Goal: Task Accomplishment & Management: Manage account settings

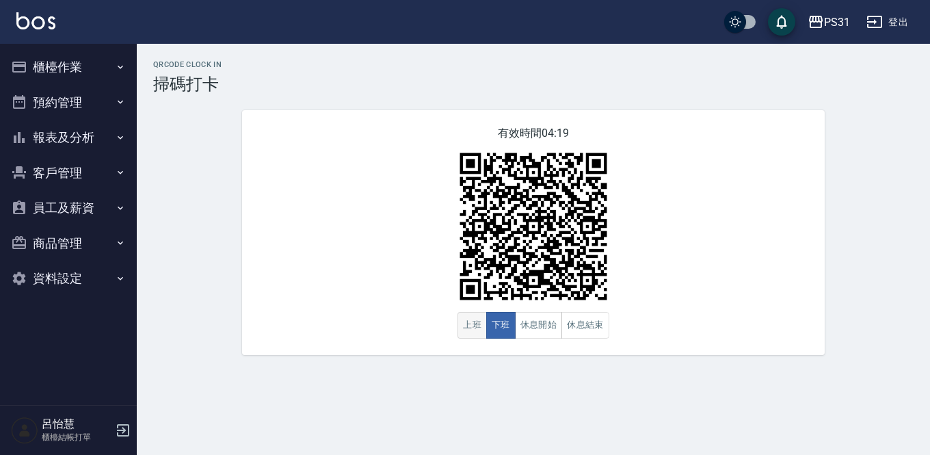
click at [474, 328] on button "上班" at bounding box center [471, 325] width 29 height 27
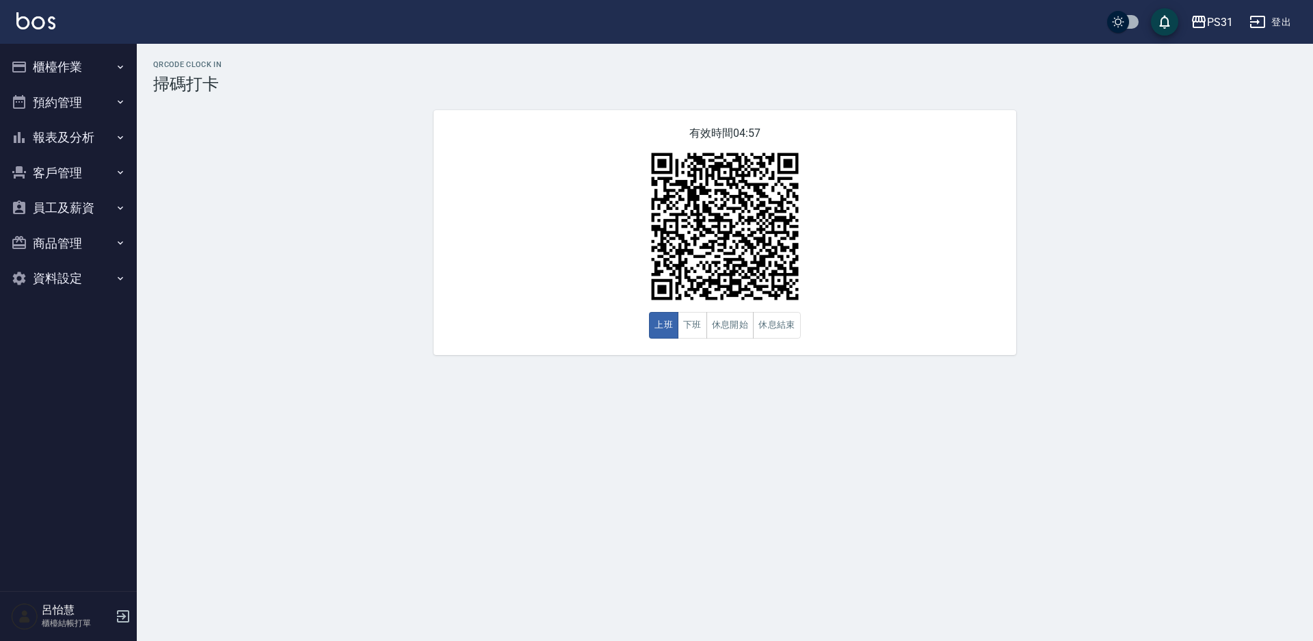
click at [95, 176] on button "客戶管理" at bounding box center [68, 173] width 126 height 36
click at [90, 316] on button "員工及薪資" at bounding box center [68, 314] width 126 height 36
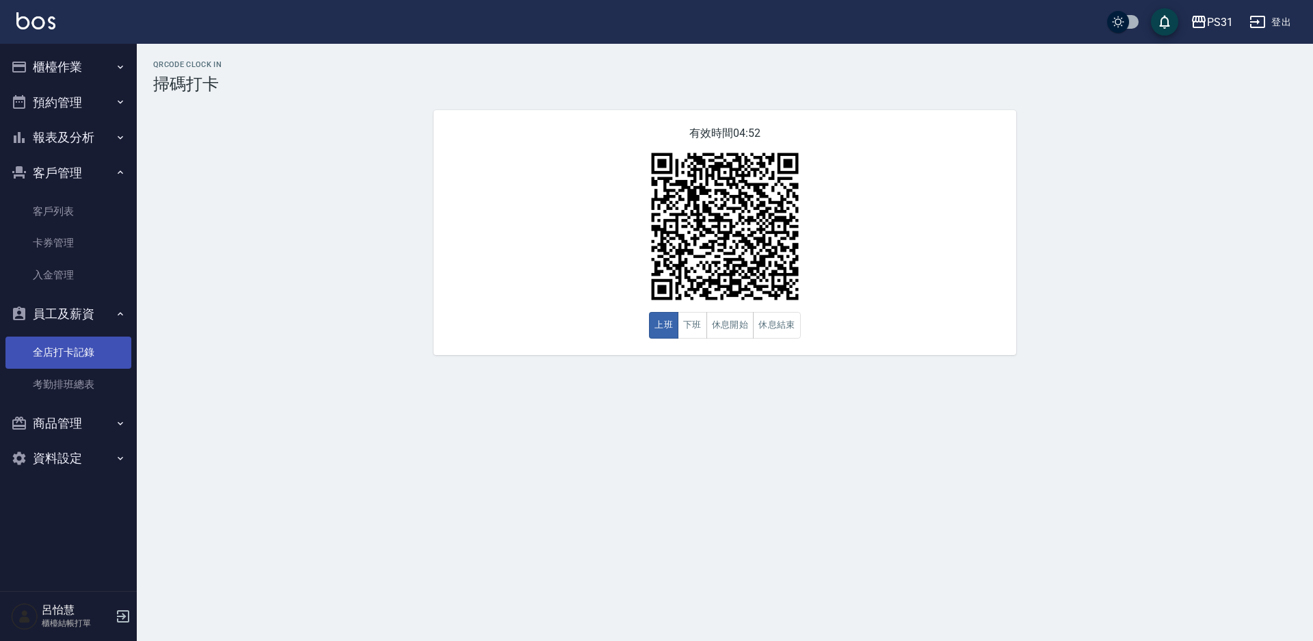
click at [108, 357] on link "全店打卡記錄" at bounding box center [68, 351] width 126 height 31
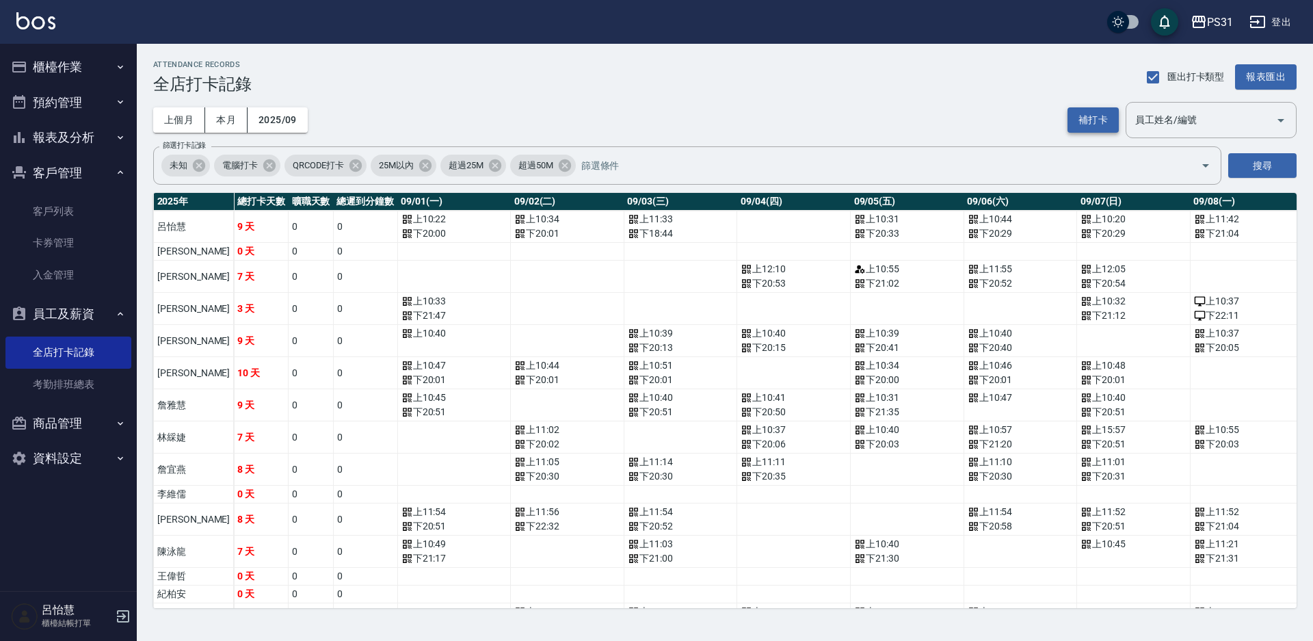
click at [929, 117] on button "補打卡" at bounding box center [1092, 119] width 51 height 25
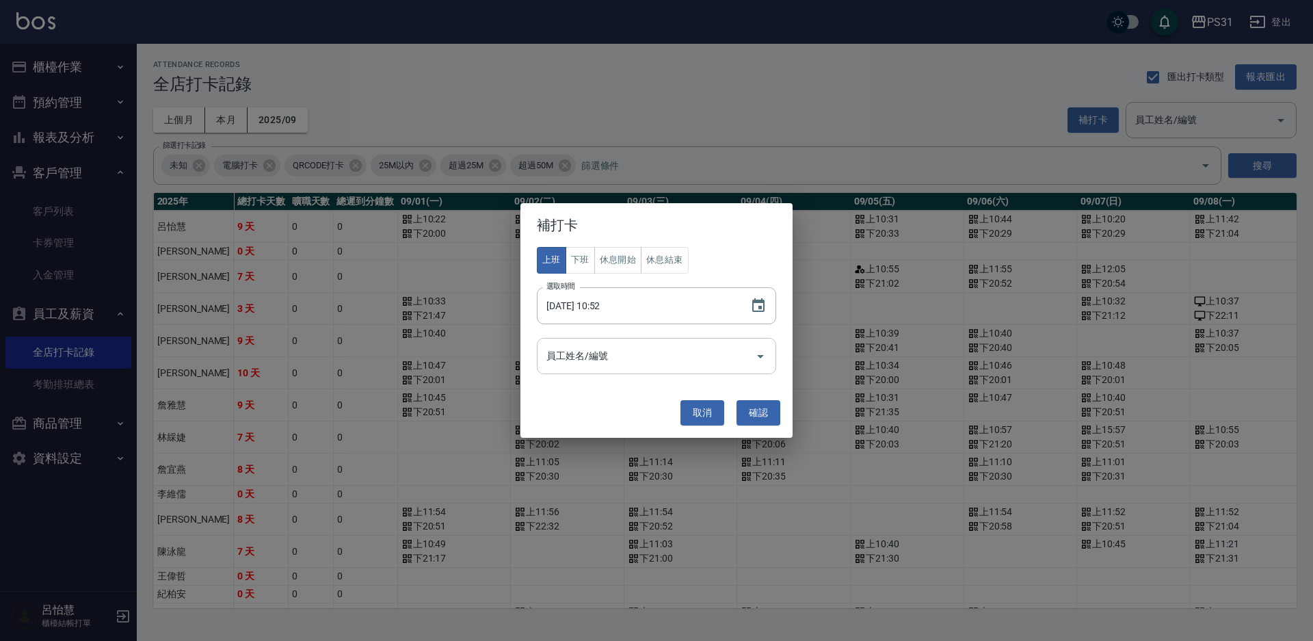
click at [758, 355] on icon "Open" at bounding box center [760, 356] width 7 height 3
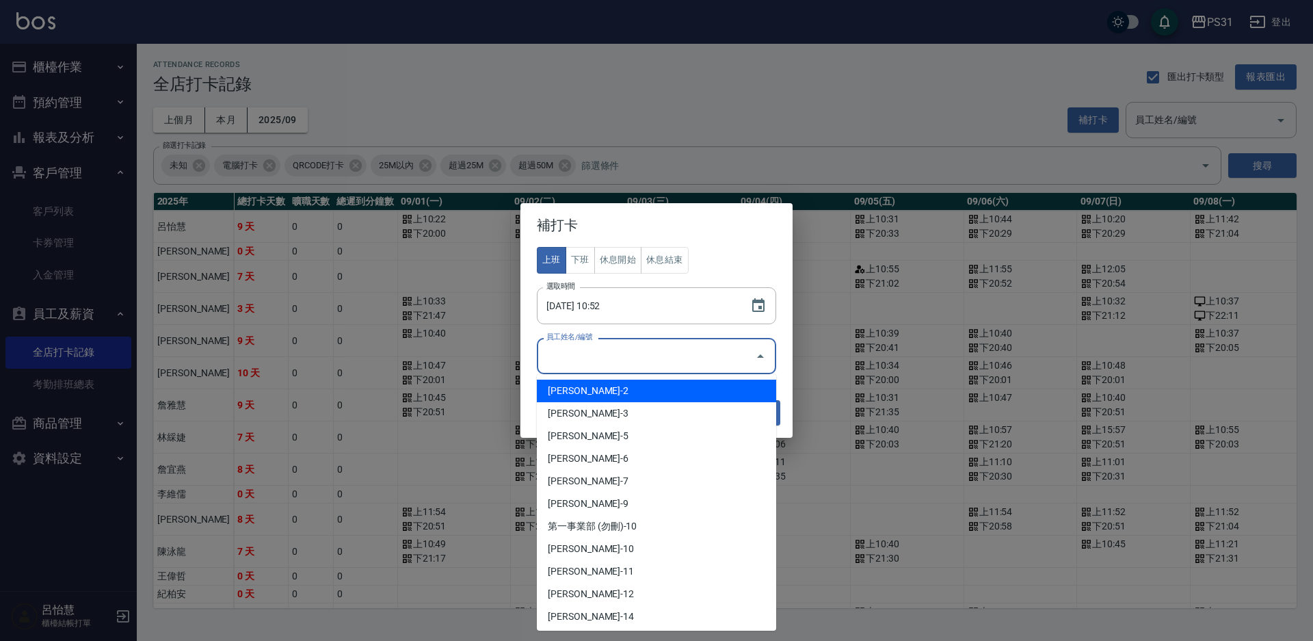
click at [618, 390] on li "[PERSON_NAME]-2" at bounding box center [656, 391] width 239 height 23
type input "呂怡慧"
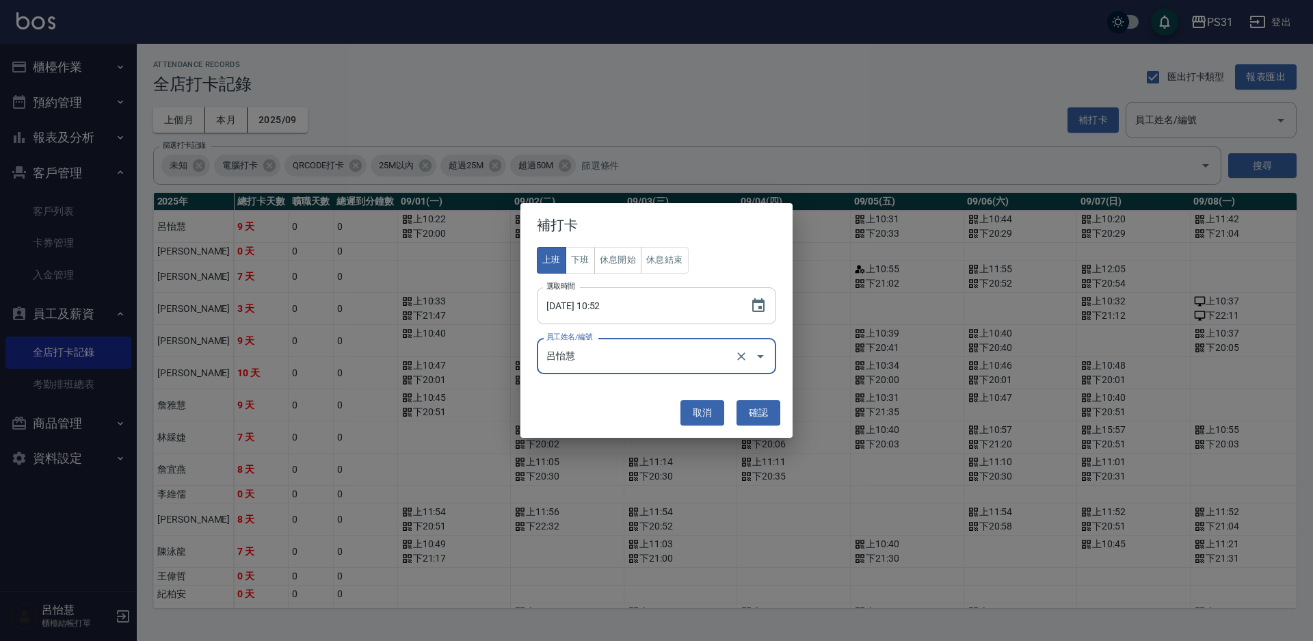
click at [696, 313] on input "[DATE] 10:52" at bounding box center [637, 305] width 200 height 37
click at [647, 313] on input "[DATE] 10:52" at bounding box center [637, 305] width 200 height 37
click at [624, 308] on input "[DATE] 10:52" at bounding box center [637, 305] width 200 height 37
click at [643, 307] on input "[DATE] 10:52" at bounding box center [637, 305] width 200 height 37
click at [760, 306] on icon "Choose date, selected date is 2025-09-12" at bounding box center [758, 305] width 16 height 16
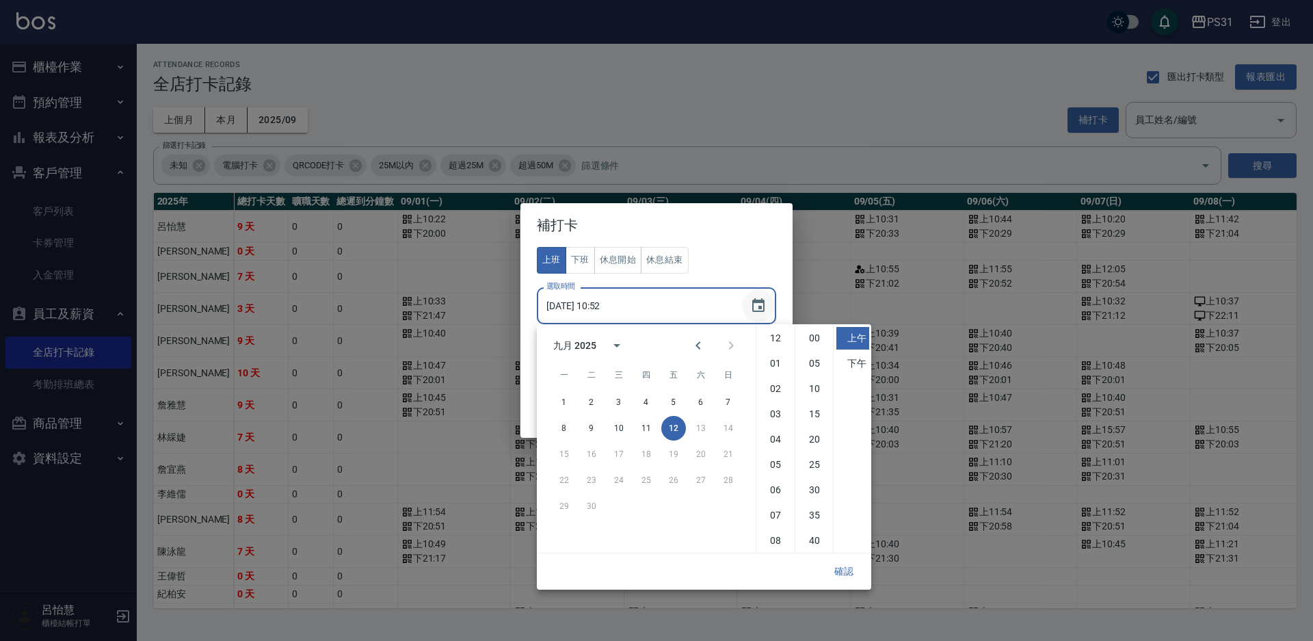
scroll to position [77, 0]
click at [801, 454] on li "30" at bounding box center [814, 490] width 33 height 23
type input "[DATE] 10:30"
click at [838, 454] on button "確認" at bounding box center [844, 571] width 44 height 25
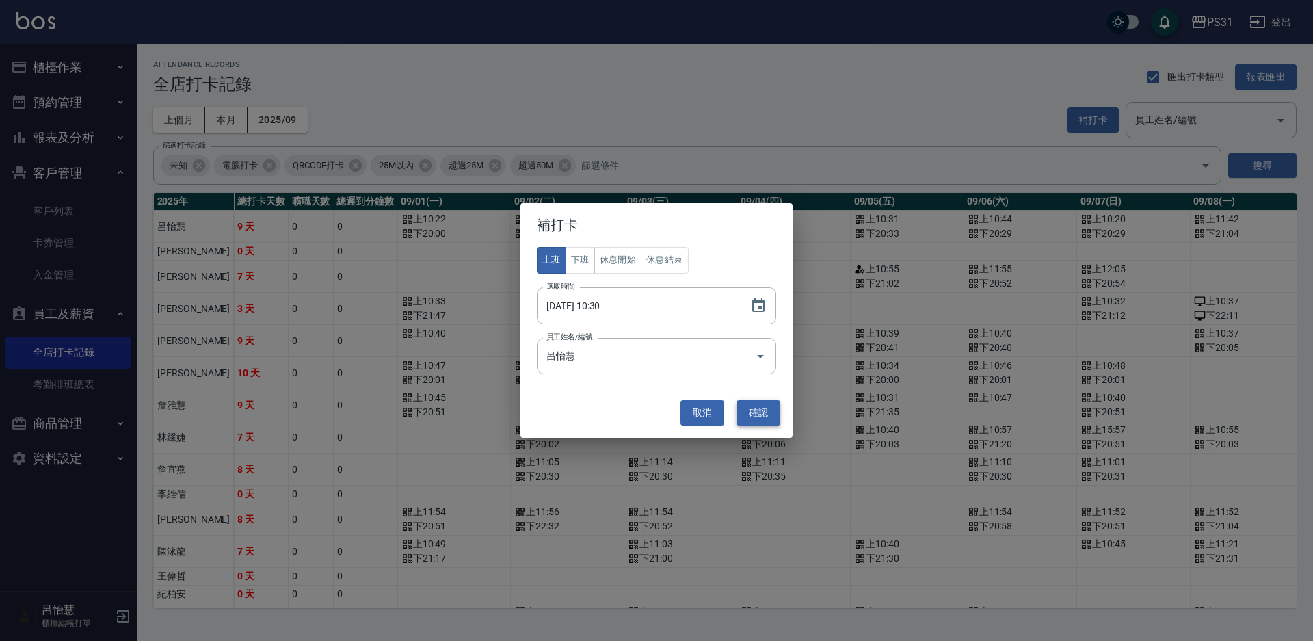
click at [761, 419] on button "確認" at bounding box center [759, 412] width 44 height 25
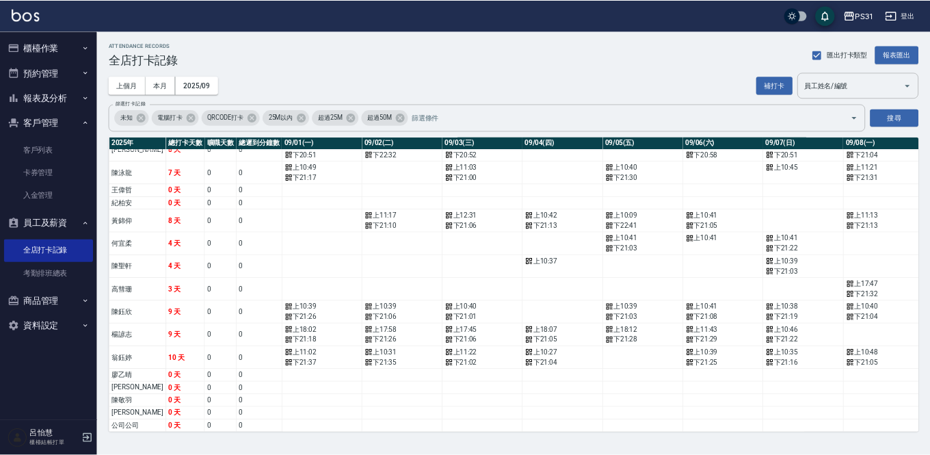
scroll to position [335, 0]
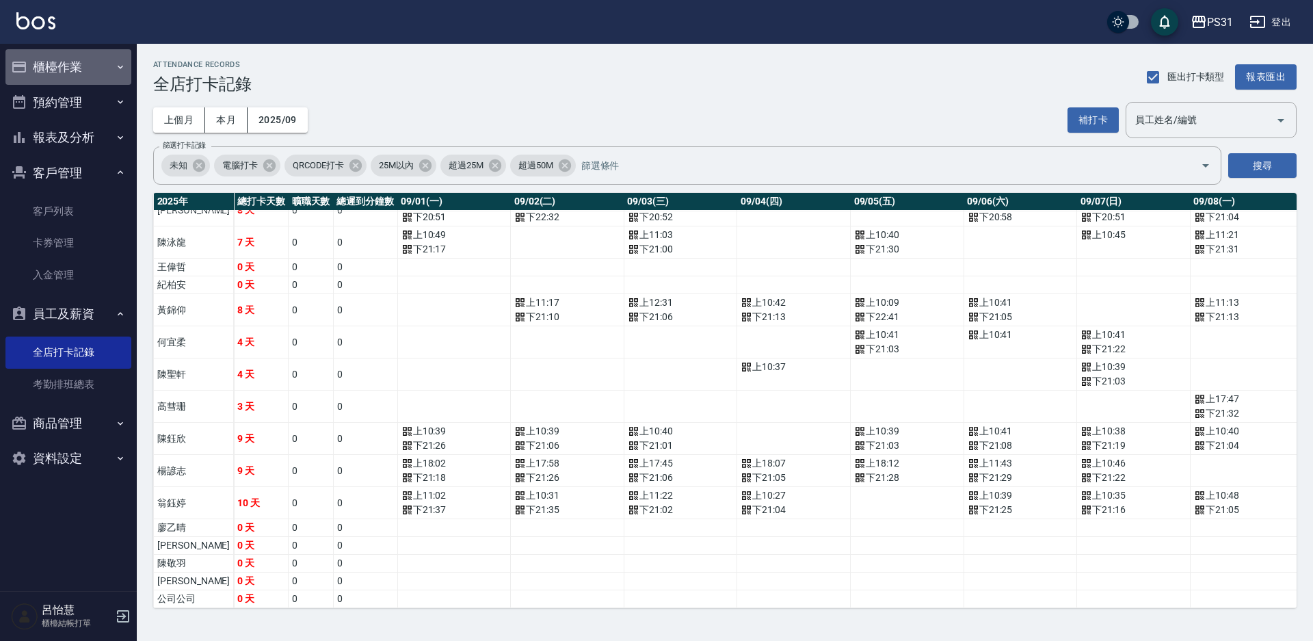
drag, startPoint x: 656, startPoint y: 365, endPoint x: 31, endPoint y: 59, distance: 695.5
click at [31, 59] on button "櫃檯作業" at bounding box center [68, 67] width 126 height 36
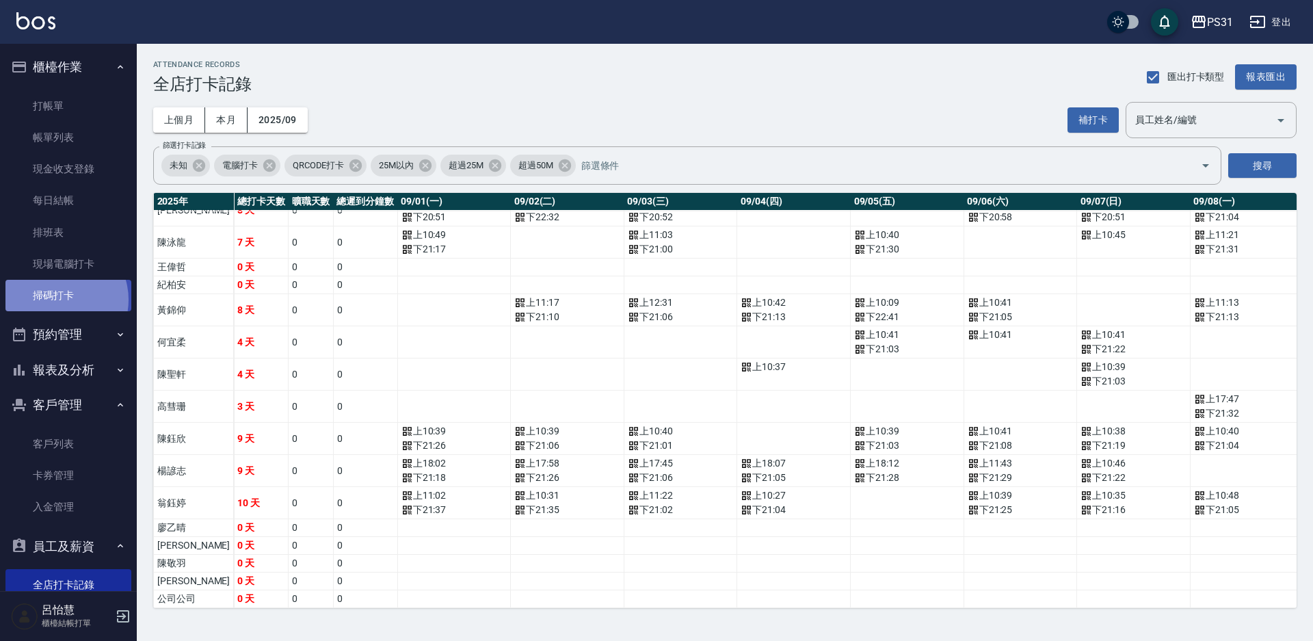
drag, startPoint x: 59, startPoint y: 300, endPoint x: 79, endPoint y: 309, distance: 21.4
click at [59, 299] on link "掃碼打卡" at bounding box center [68, 295] width 126 height 31
